Goal: Information Seeking & Learning: Find specific page/section

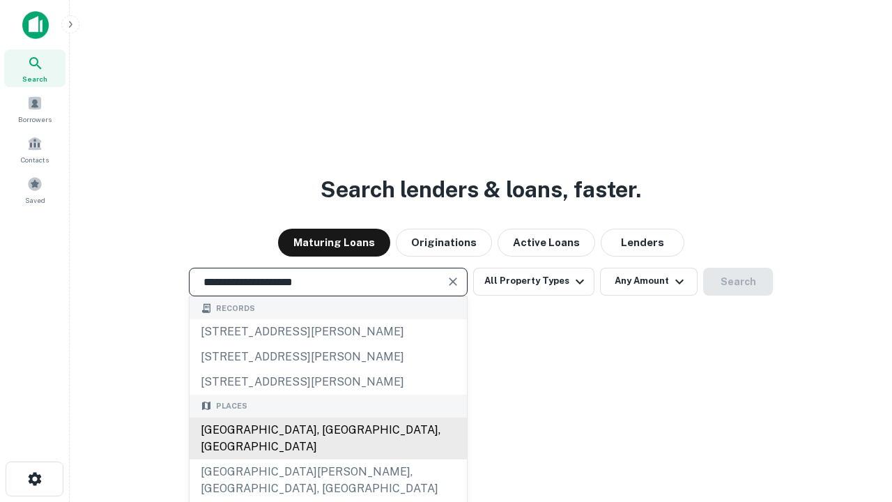
click at [327, 459] on div "Santa Monica, CA, USA" at bounding box center [327, 438] width 277 height 42
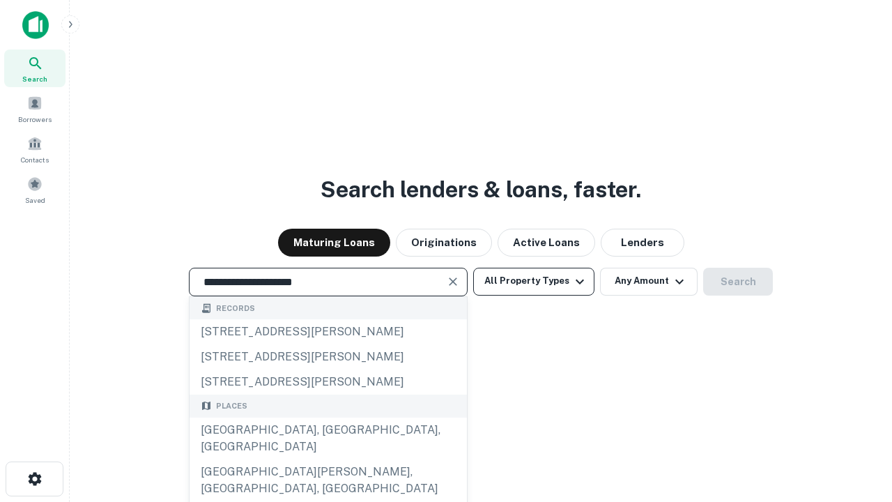
type input "**********"
click at [534, 281] on button "All Property Types" at bounding box center [533, 281] width 121 height 28
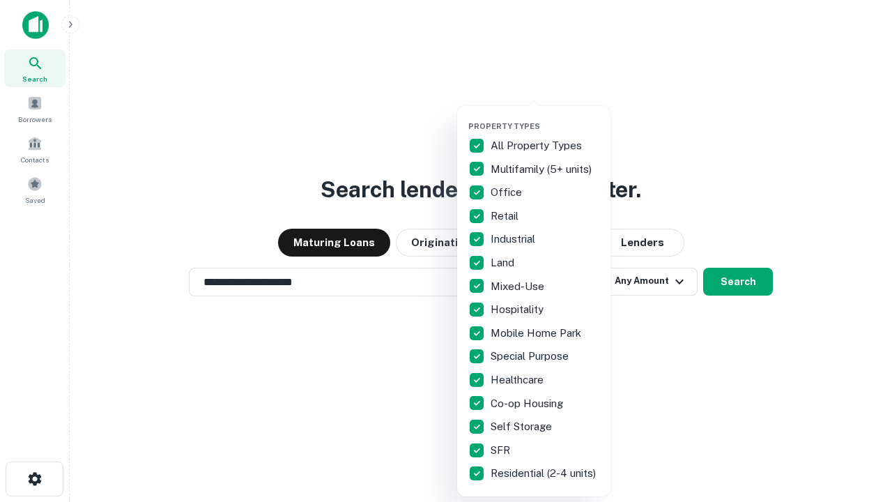
click at [545, 117] on button "button" at bounding box center [544, 117] width 153 height 1
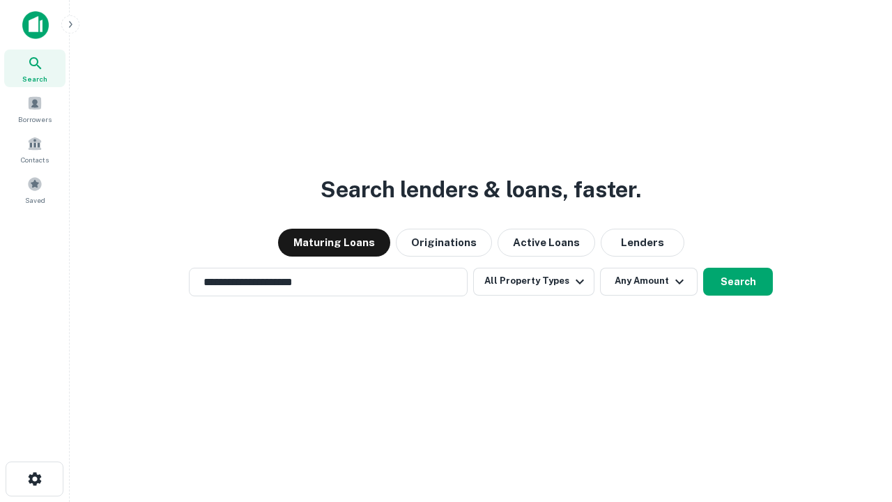
scroll to position [22, 0]
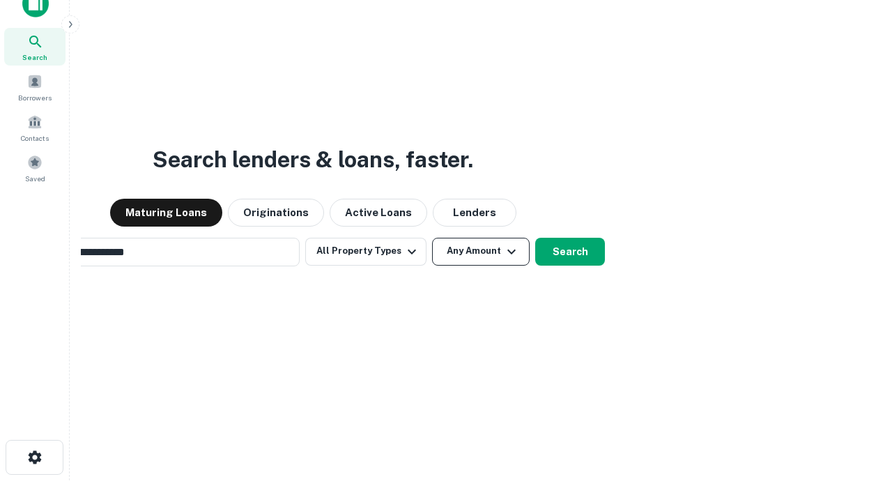
click at [432, 238] on button "Any Amount" at bounding box center [481, 252] width 98 height 28
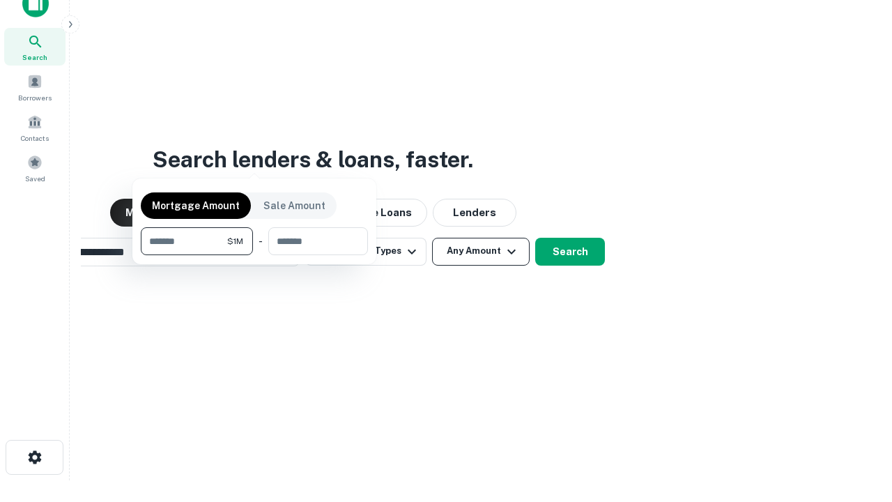
scroll to position [22, 0]
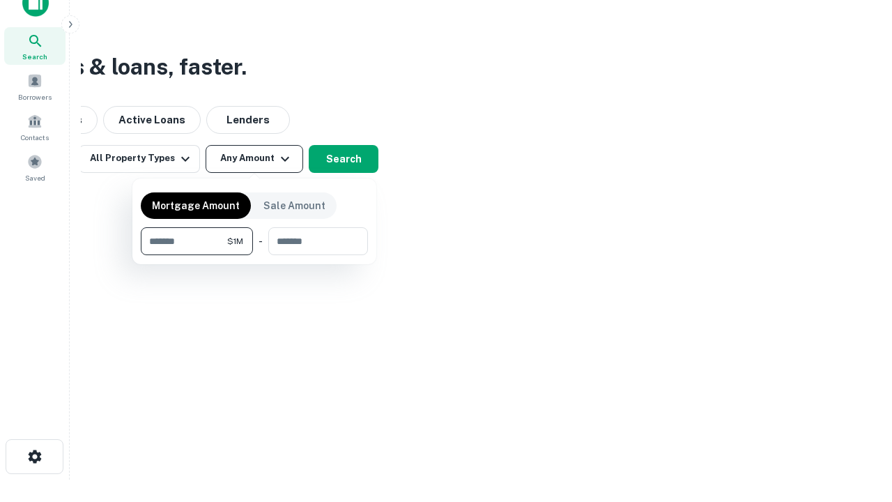
type input "*******"
click at [254, 255] on button "button" at bounding box center [254, 255] width 227 height 1
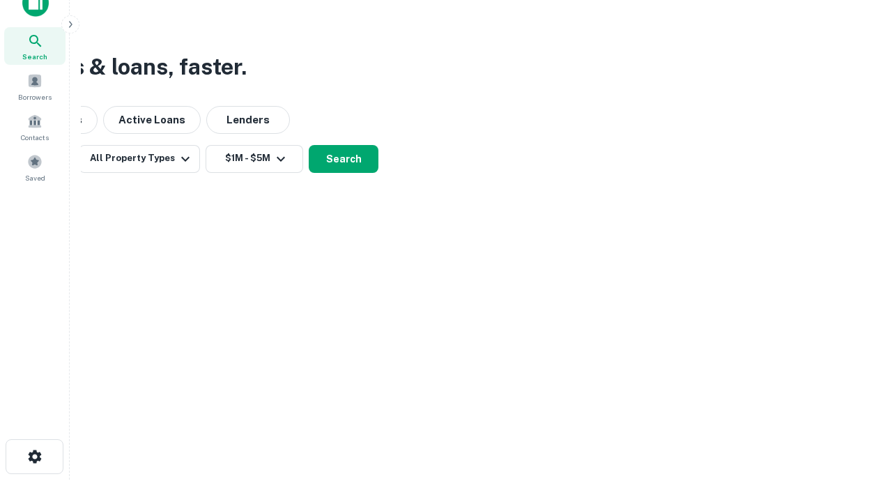
scroll to position [8, 257]
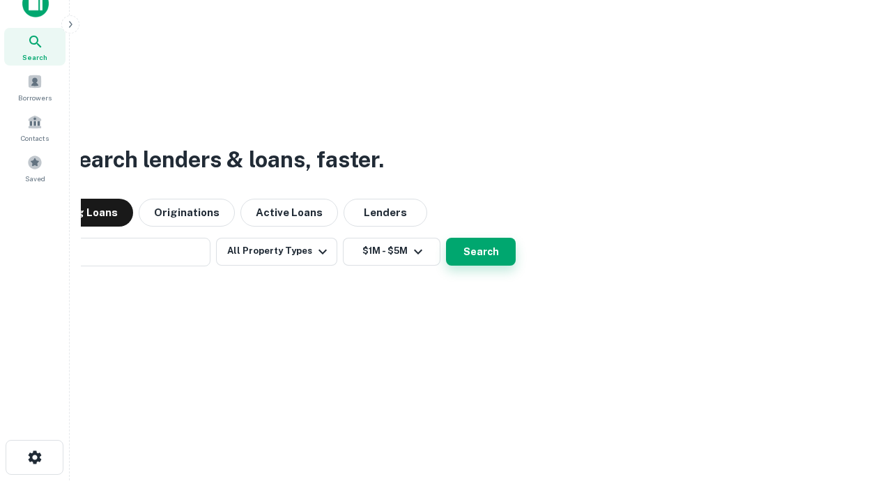
click at [446, 238] on button "Search" at bounding box center [481, 252] width 70 height 28
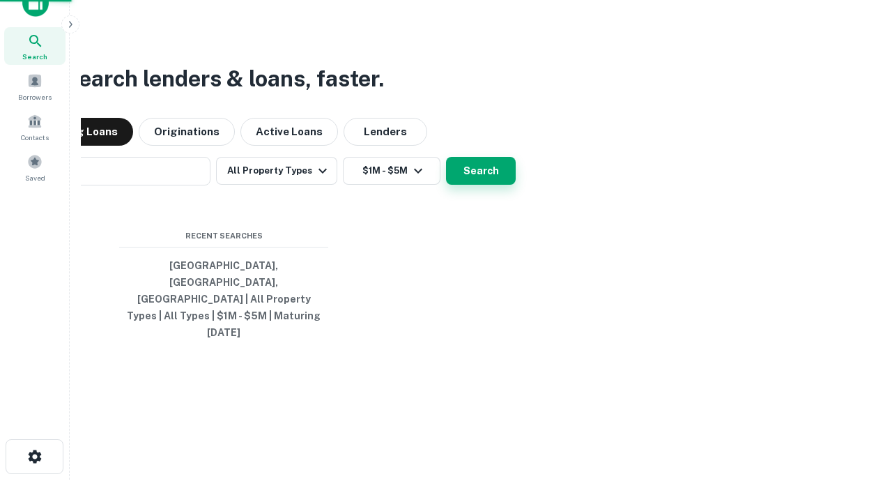
scroll to position [37, 394]
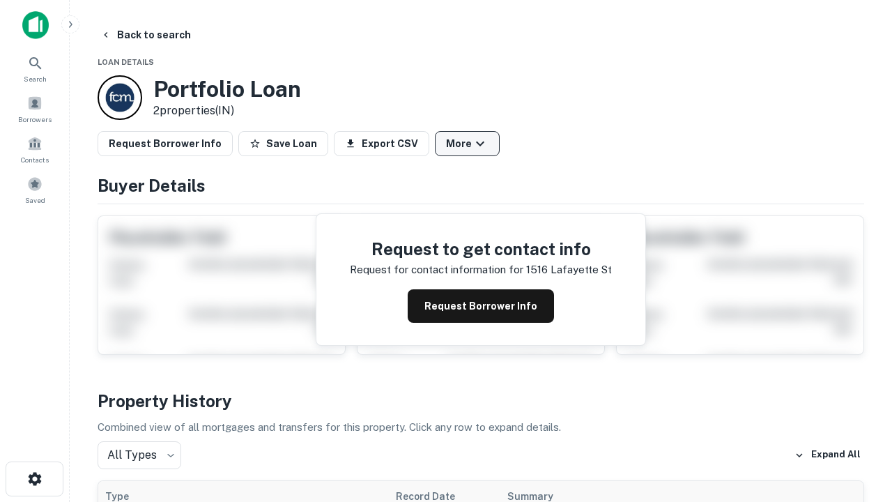
click at [467, 143] on button "More" at bounding box center [467, 143] width 65 height 25
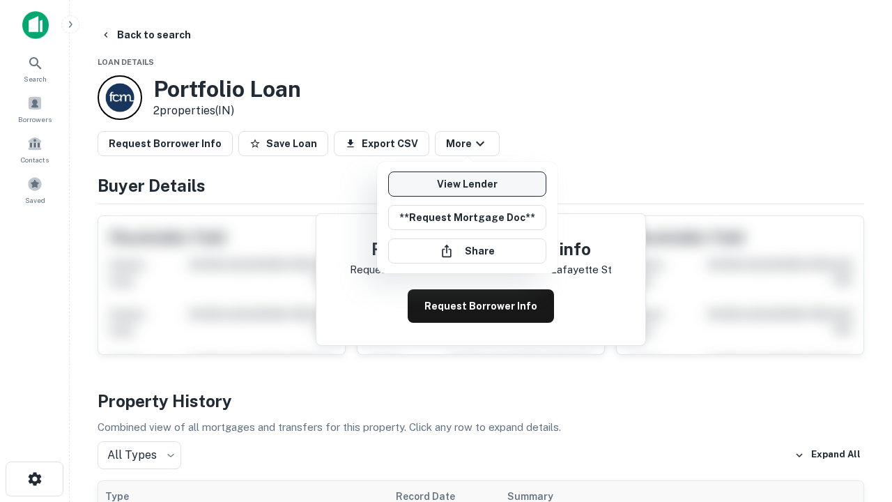
click at [467, 184] on link "View Lender" at bounding box center [467, 183] width 158 height 25
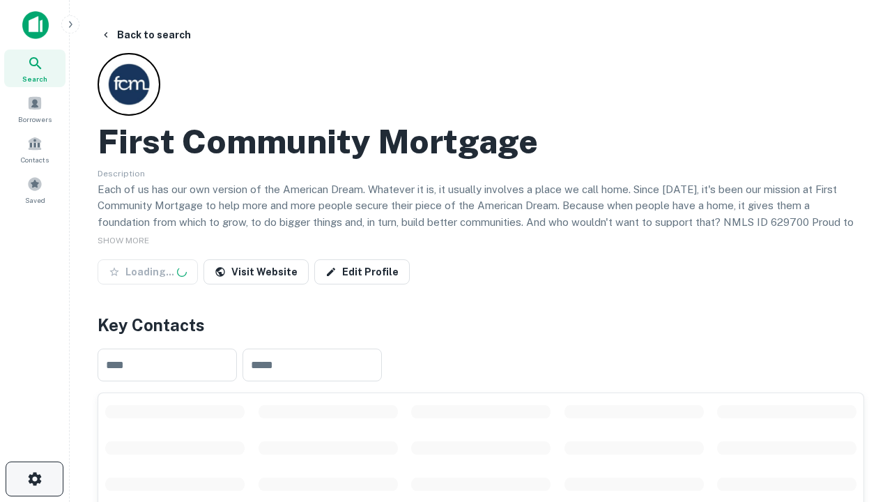
click at [34, 479] on icon "button" at bounding box center [34, 478] width 17 height 17
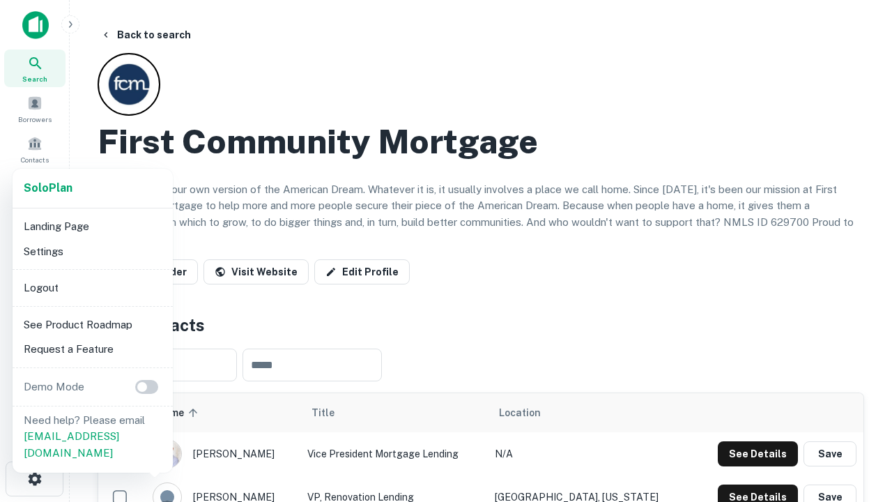
click at [92, 287] on li "Logout" at bounding box center [92, 287] width 149 height 25
